Goal: Transaction & Acquisition: Purchase product/service

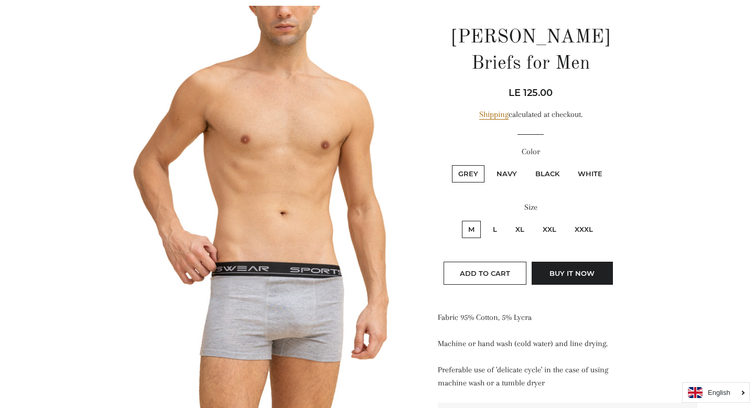
scroll to position [17, 0]
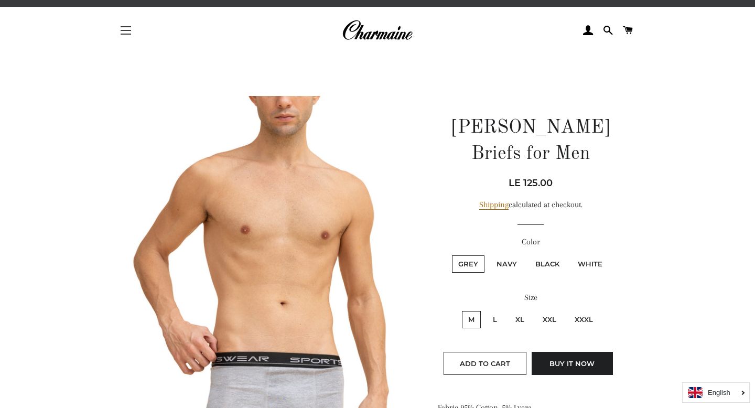
click at [126, 34] on span "button" at bounding box center [126, 34] width 10 height 1
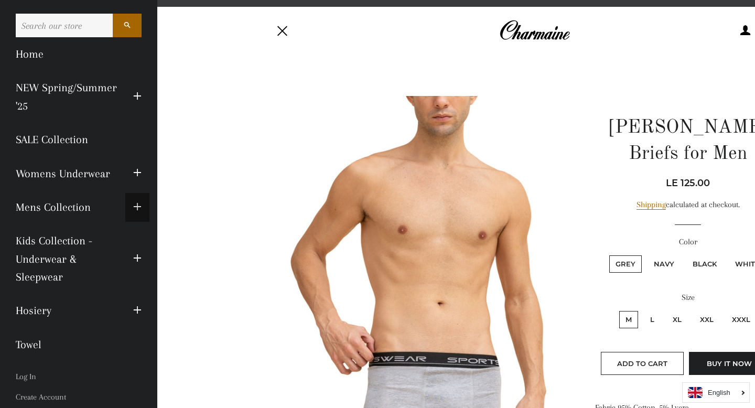
click at [138, 205] on span "button" at bounding box center [137, 207] width 8 height 13
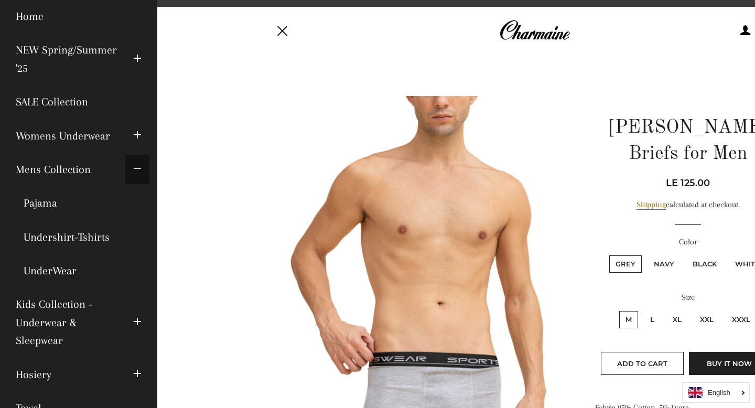
scroll to position [56, 0]
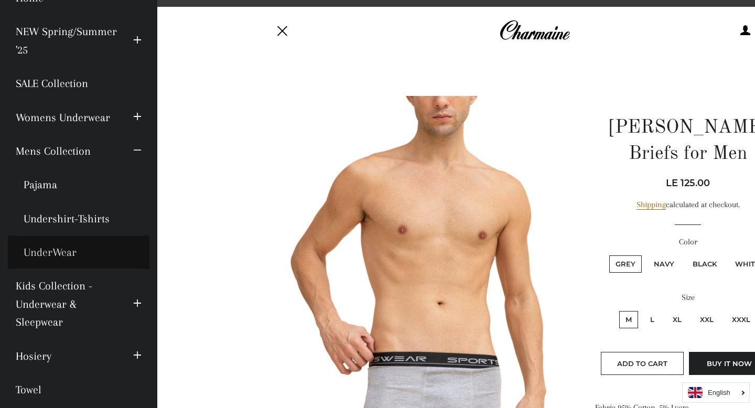
click at [65, 255] on link "UnderWear" at bounding box center [79, 252] width 142 height 34
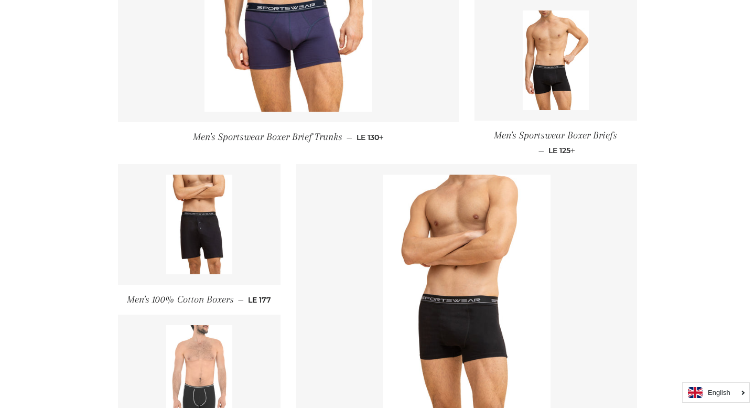
scroll to position [368, 0]
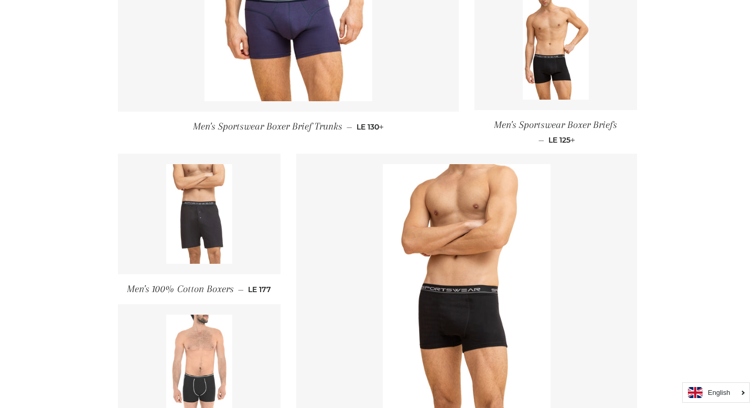
click at [220, 203] on img at bounding box center [199, 214] width 67 height 100
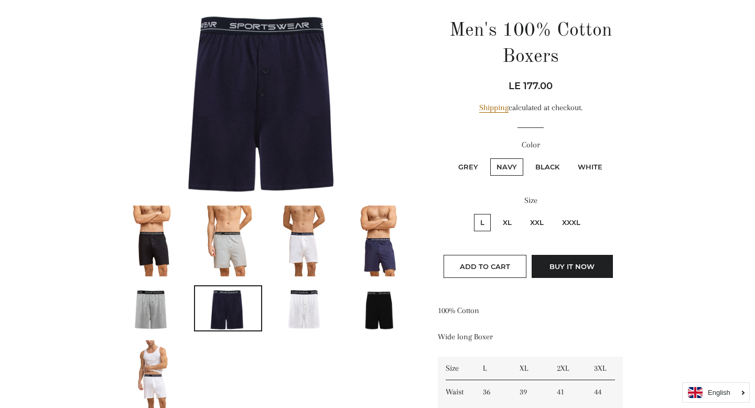
scroll to position [113, 0]
click at [153, 235] on img at bounding box center [151, 241] width 47 height 71
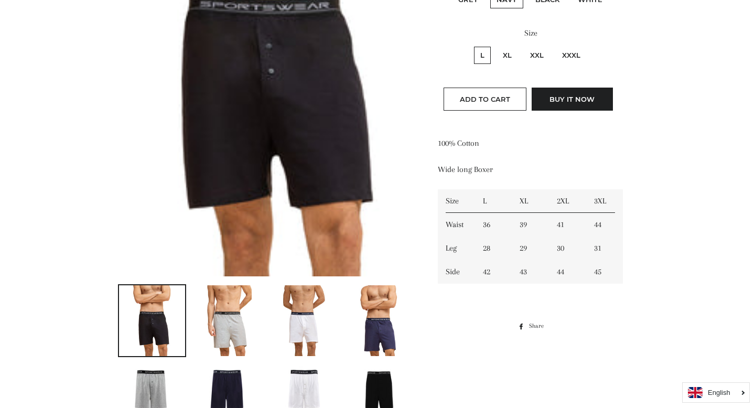
scroll to position [296, 0]
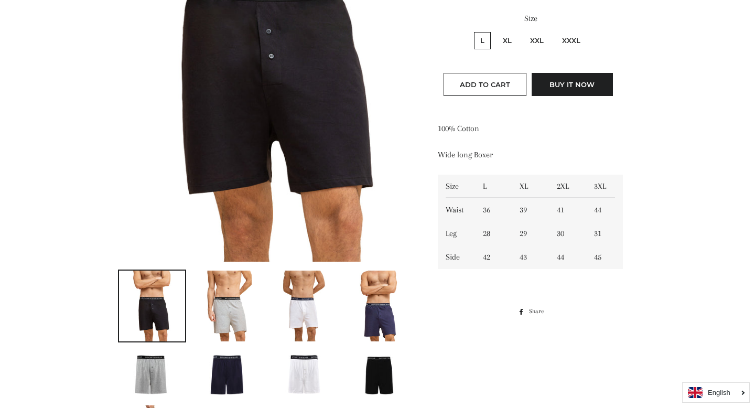
click at [370, 303] on img at bounding box center [380, 306] width 47 height 71
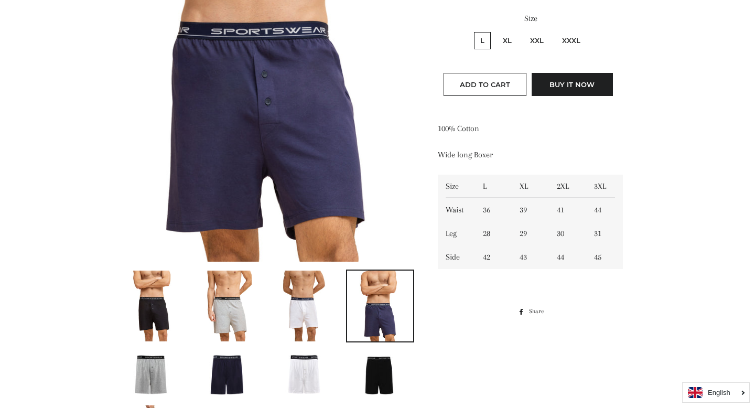
click at [372, 370] on img at bounding box center [380, 373] width 66 height 44
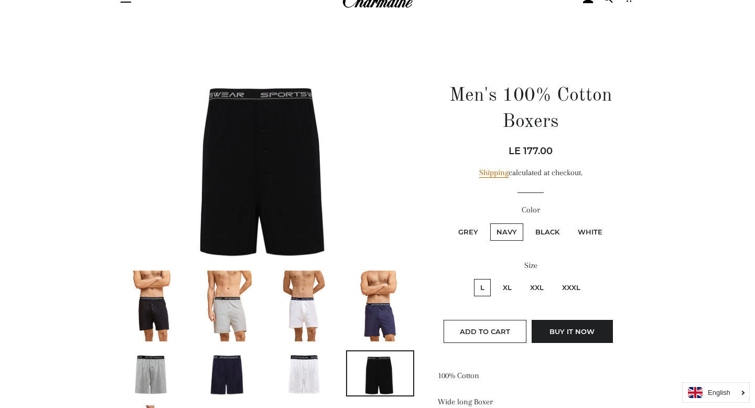
scroll to position [9, 0]
